Goal: Task Accomplishment & Management: Use online tool/utility

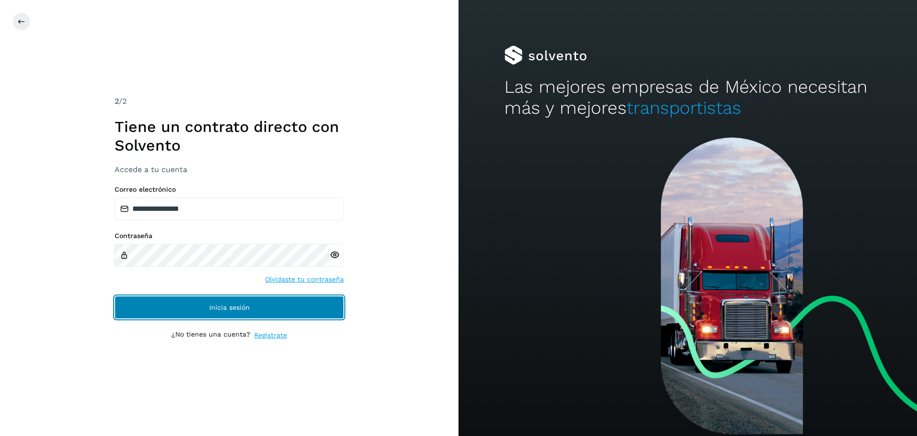
click at [271, 311] on button "Inicia sesión" at bounding box center [229, 307] width 229 height 23
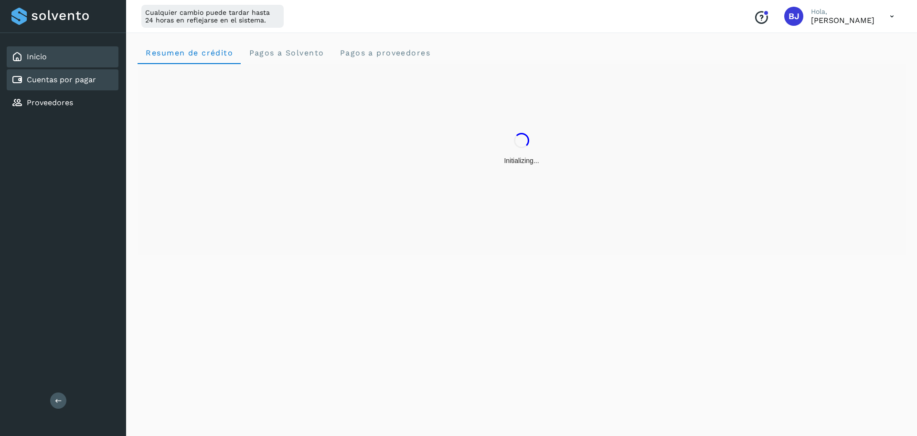
click at [64, 84] on link "Cuentas por pagar" at bounding box center [61, 79] width 69 height 9
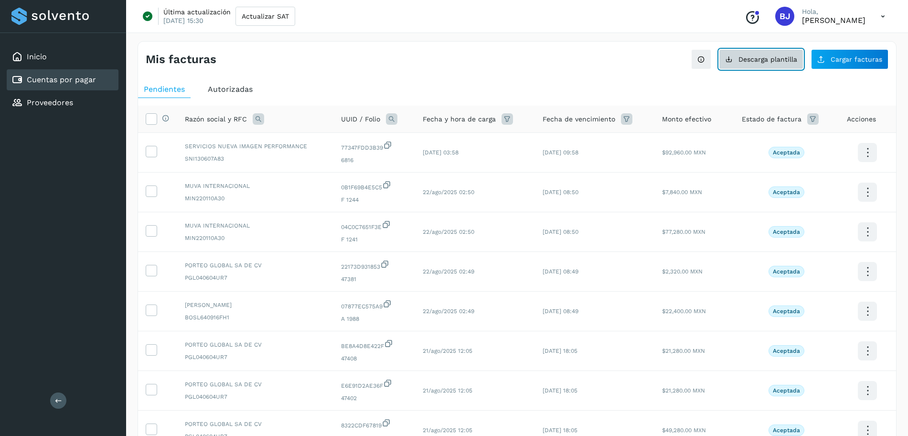
click at [756, 60] on span "Descarga plantilla" at bounding box center [767, 59] width 59 height 7
click at [853, 62] on span "Cargar facturas" at bounding box center [857, 59] width 52 height 7
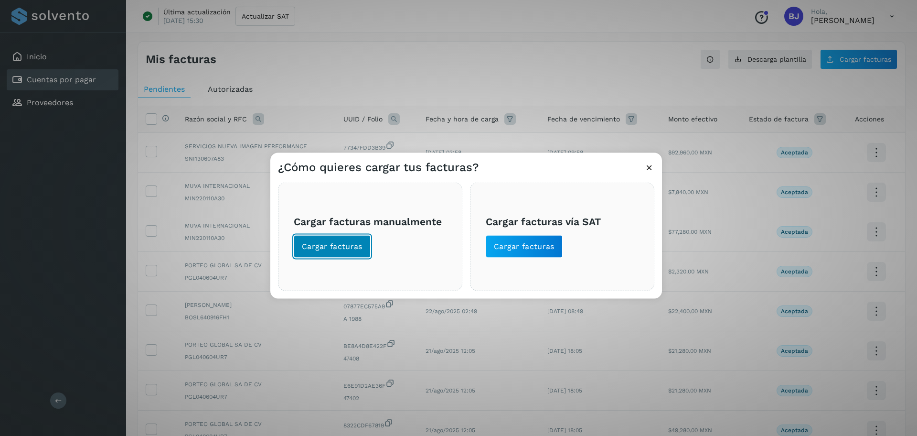
click at [328, 245] on span "Cargar facturas" at bounding box center [332, 246] width 61 height 11
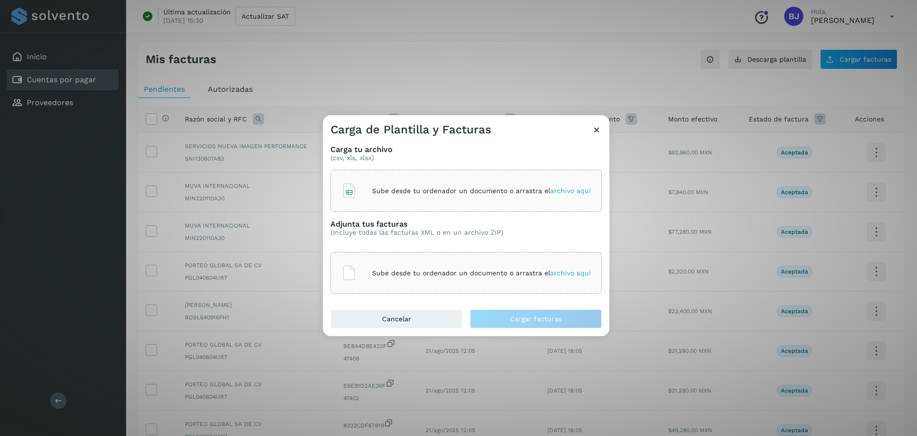
click at [392, 198] on div "Sube desde tu ordenador un documento o arrastra el archivo aquí" at bounding box center [466, 191] width 249 height 26
click at [394, 258] on div "Sube desde tu ordenador un documento o arrastra el archivo aquí" at bounding box center [466, 273] width 271 height 42
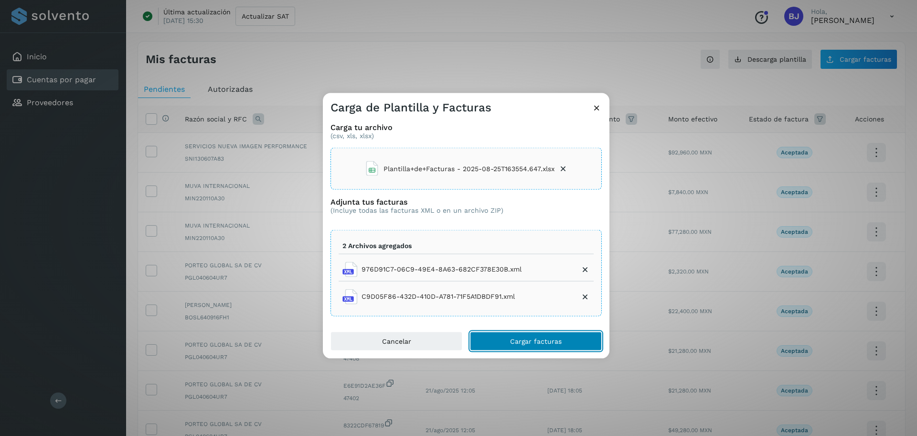
click at [522, 339] on span "Cargar facturas" at bounding box center [536, 340] width 52 height 7
